Goal: Check status: Check status

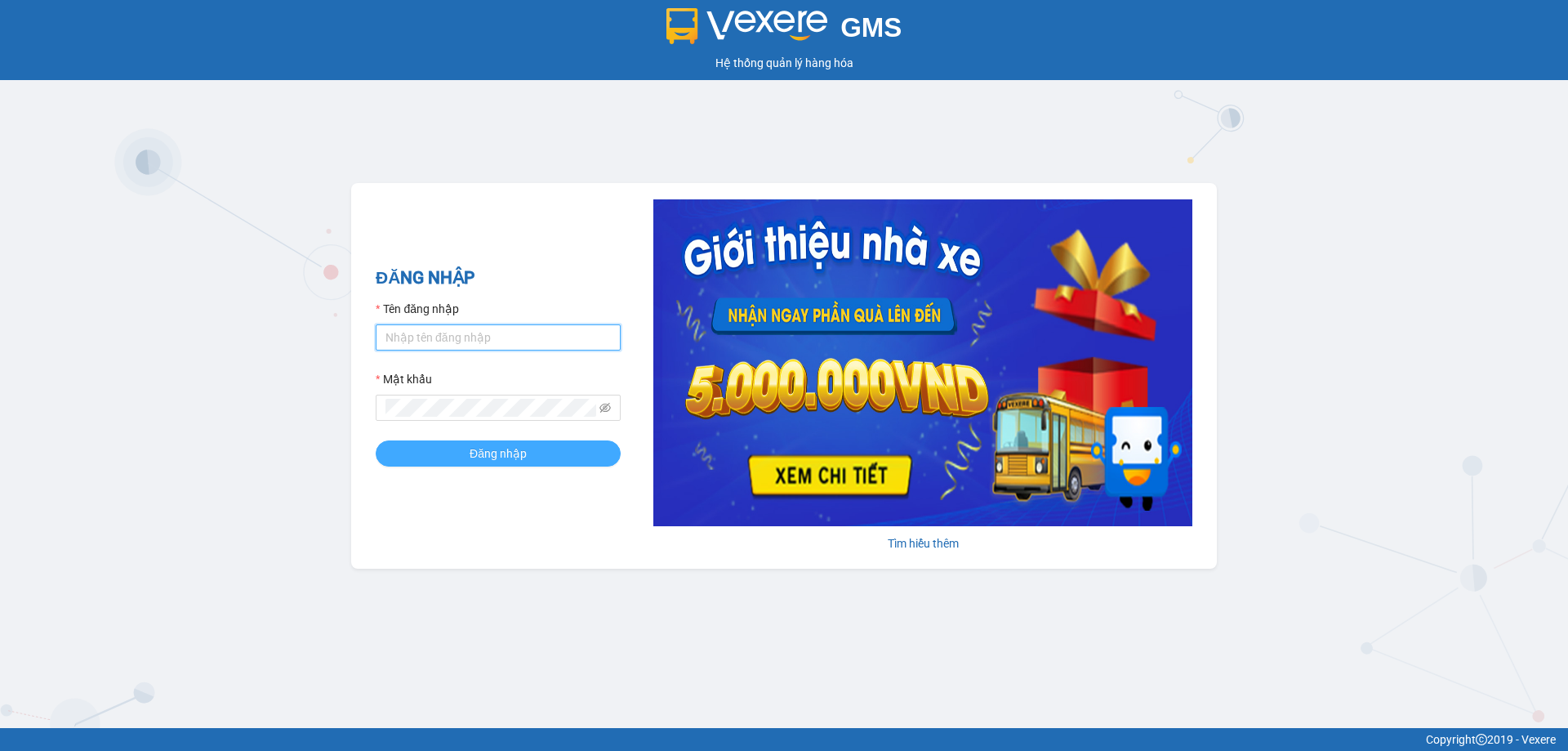
type input "muaalau.longhoan"
click at [446, 453] on button "Đăng nhập" at bounding box center [498, 453] width 245 height 26
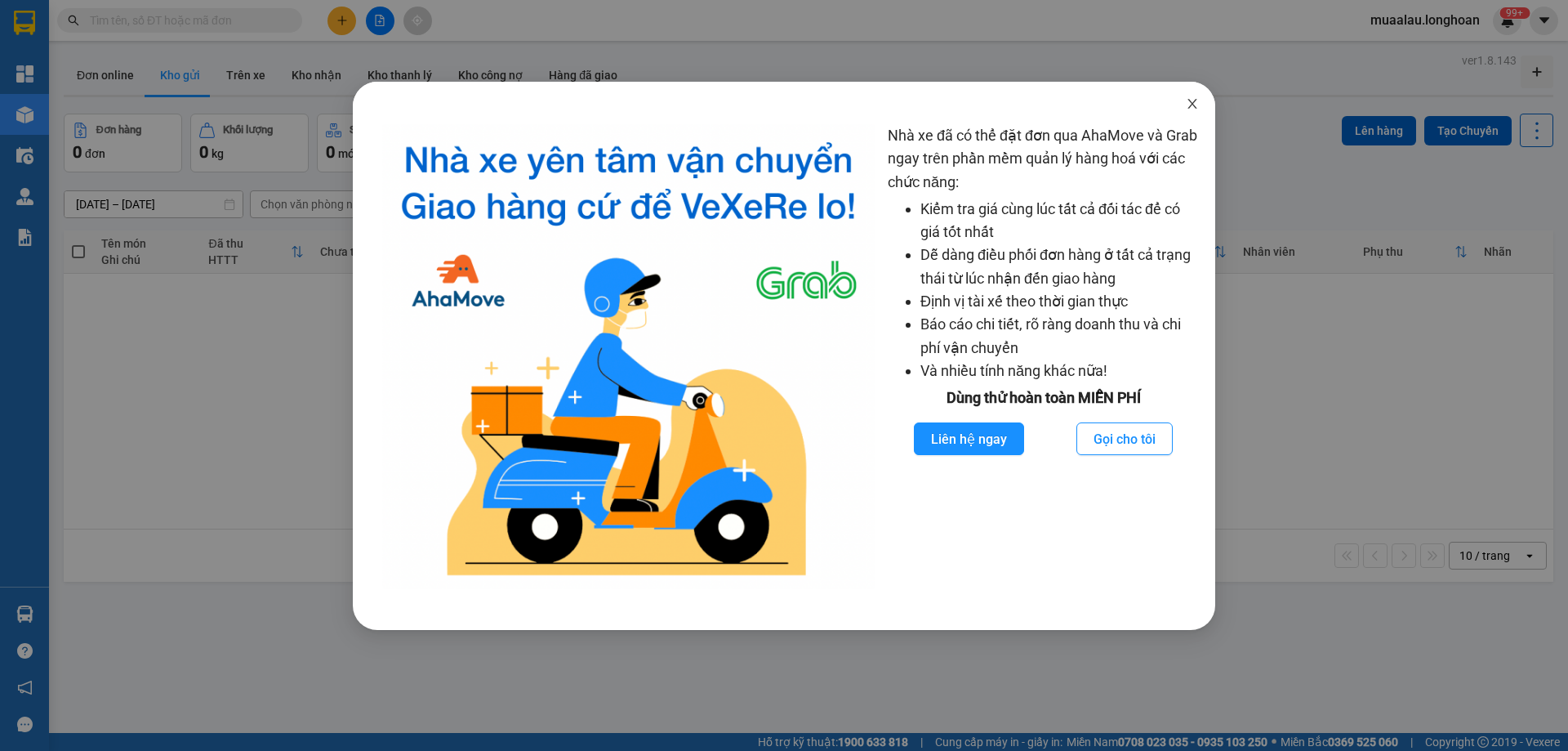
click at [1193, 104] on icon "close" at bounding box center [1193, 103] width 13 height 13
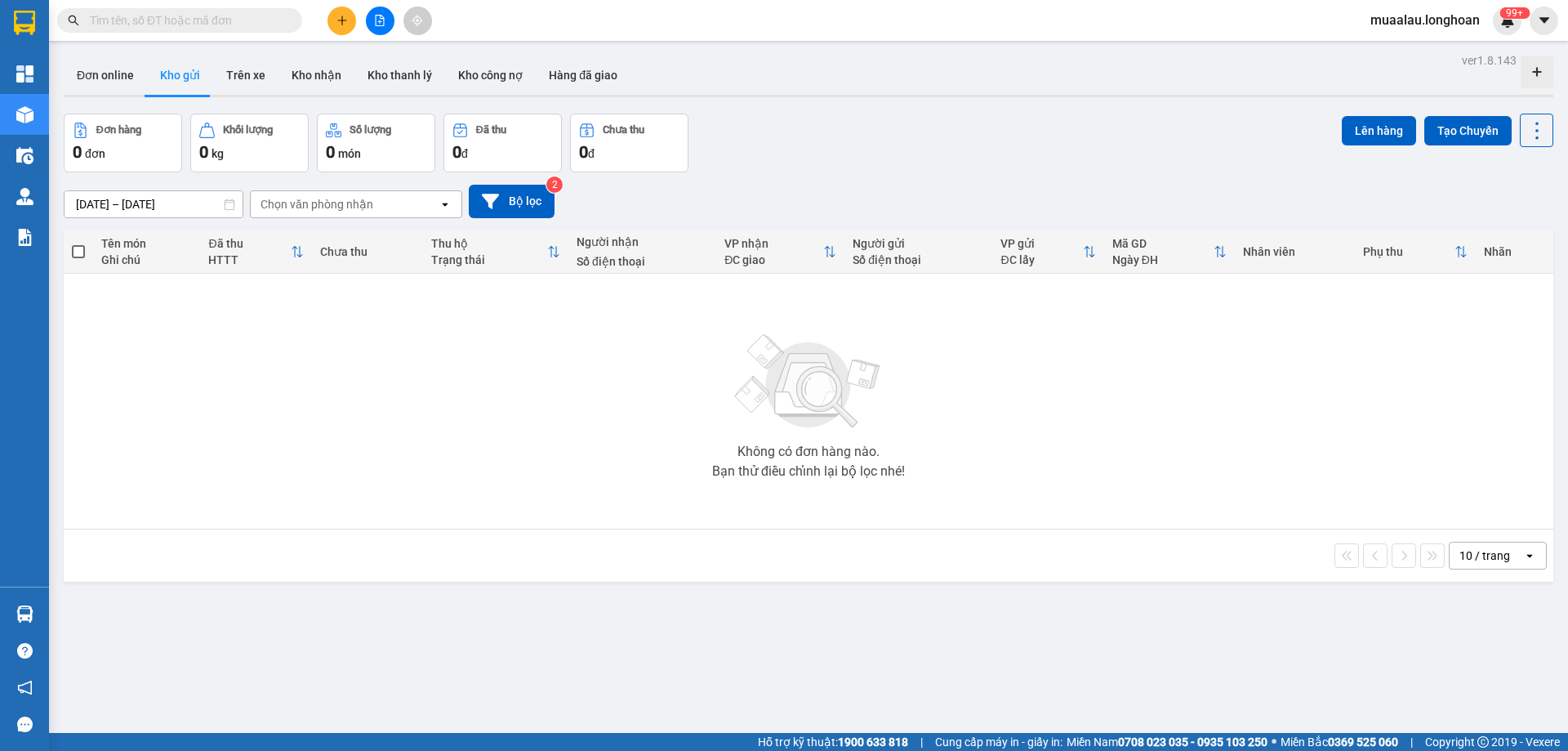
click at [183, 23] on input "text" at bounding box center [185, 20] width 193 height 18
paste input "HNVD2908250044"
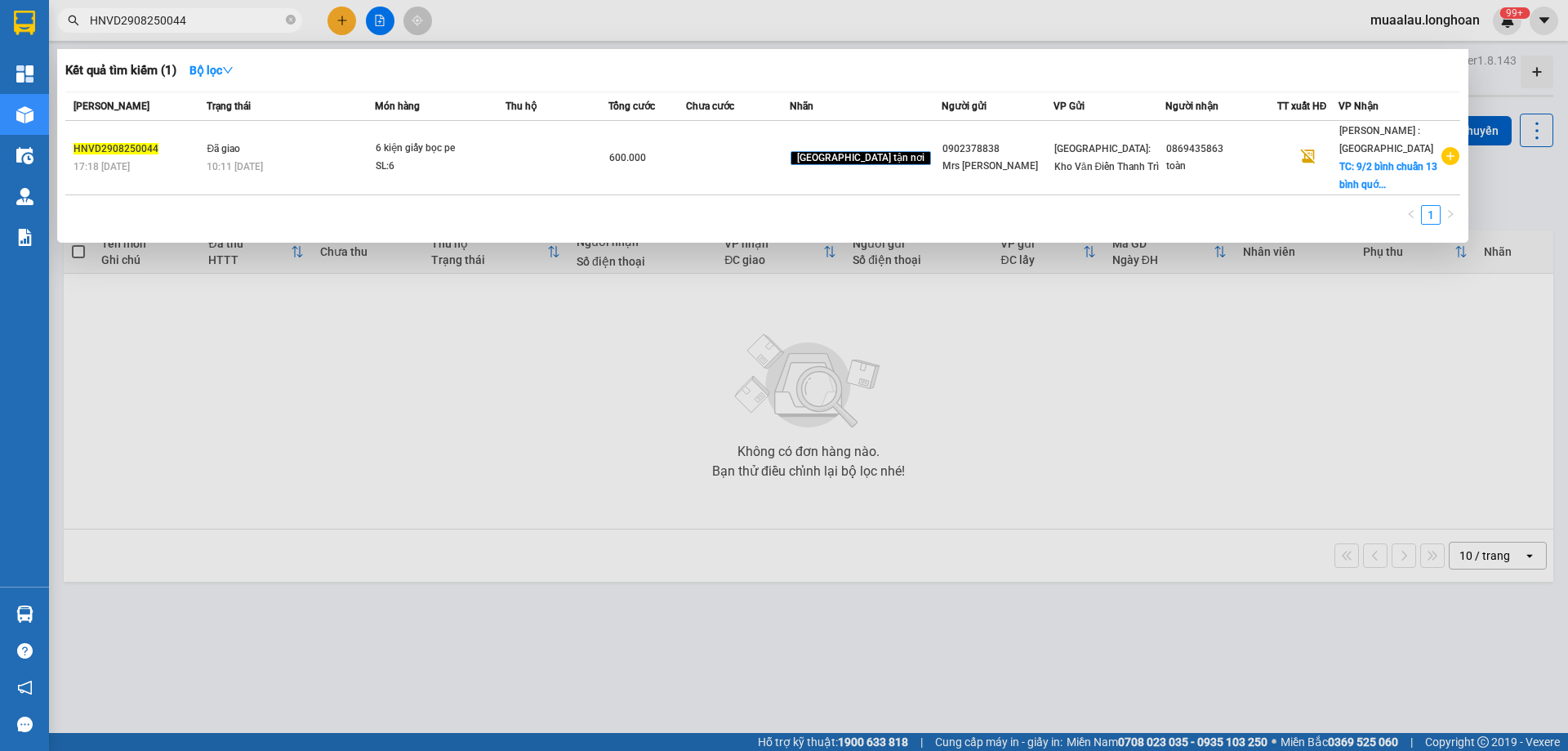
type input "HNVD2908250044"
